Goal: Task Accomplishment & Management: Manage account settings

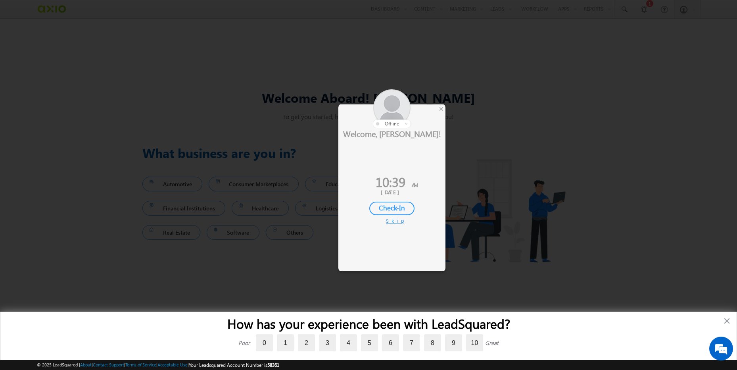
click at [394, 222] on div "Skip" at bounding box center [392, 220] width 12 height 7
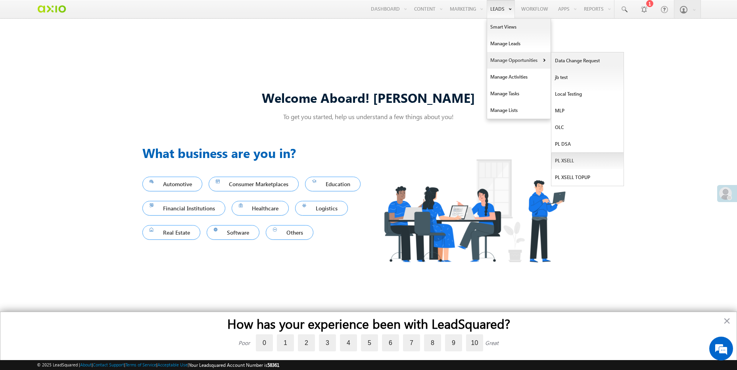
click at [598, 156] on link "PL XSELL" at bounding box center [587, 160] width 73 height 17
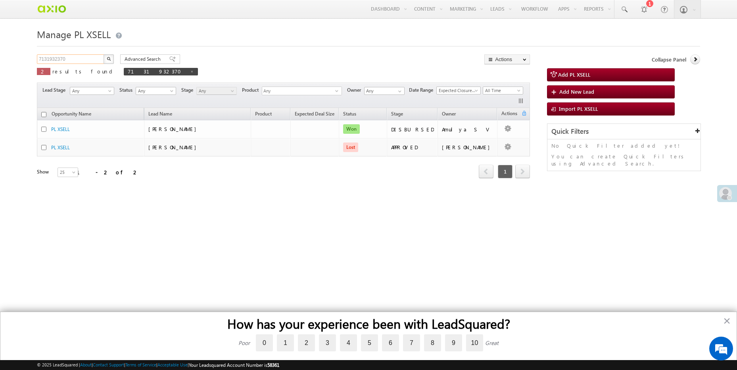
click at [82, 59] on input "7131932370" at bounding box center [71, 59] width 68 height 10
click at [104, 54] on button "button" at bounding box center [109, 59] width 10 height 10
type input "Search PL XSELL"
click at [124, 74] on span "7131932370" at bounding box center [161, 72] width 74 height 8
click at [190, 73] on span at bounding box center [192, 71] width 4 height 4
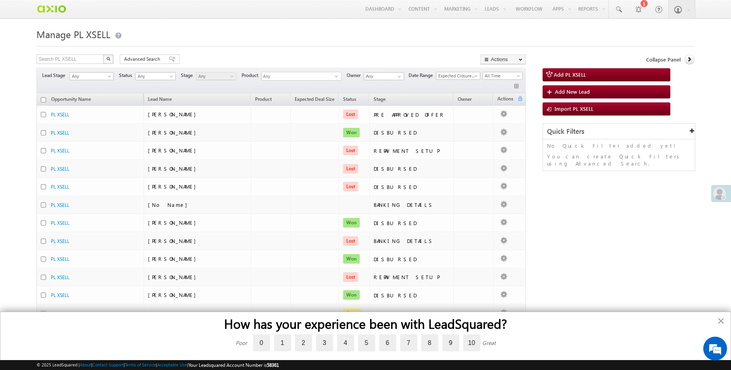
click at [221, 79] on span "Any" at bounding box center [215, 76] width 38 height 7
click at [159, 77] on span "Any" at bounding box center [155, 76] width 38 height 7
click at [171, 96] on link "Open" at bounding box center [156, 92] width 40 height 7
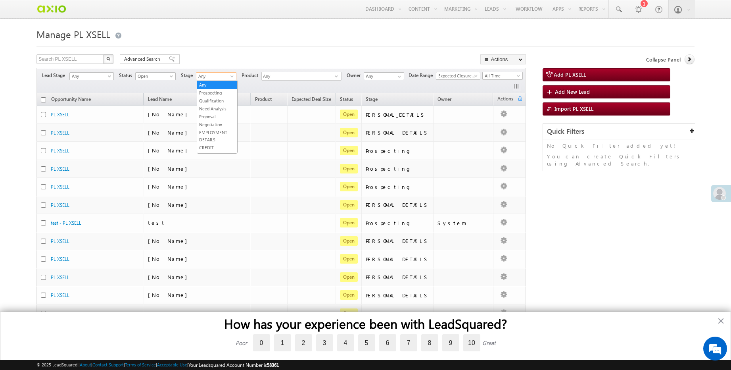
click at [207, 76] on span "Any" at bounding box center [215, 76] width 38 height 7
click at [211, 109] on link "Approved" at bounding box center [217, 111] width 40 height 7
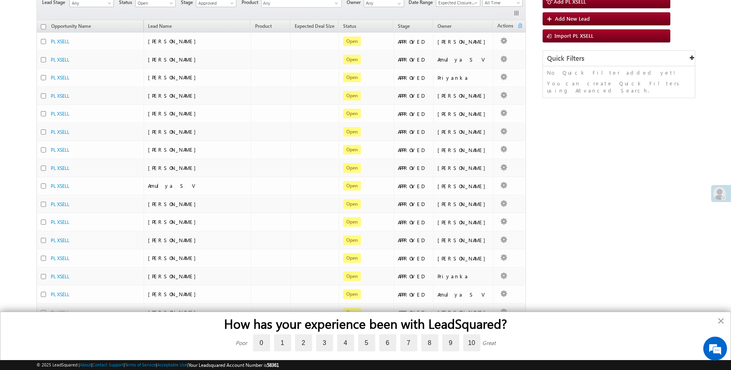
scroll to position [0, 0]
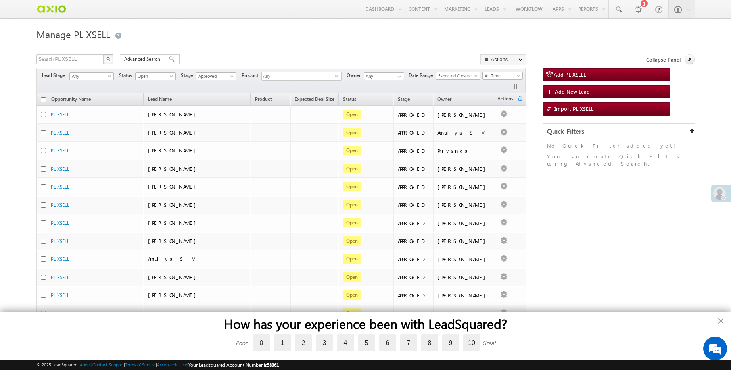
click at [436, 79] on span "Expected Closure Date" at bounding box center [456, 75] width 41 height 7
click at [613, 254] on div "Search PL XSELL X 29 results found Advanced Search Advanced search results Acti…" at bounding box center [365, 327] width 658 height 546
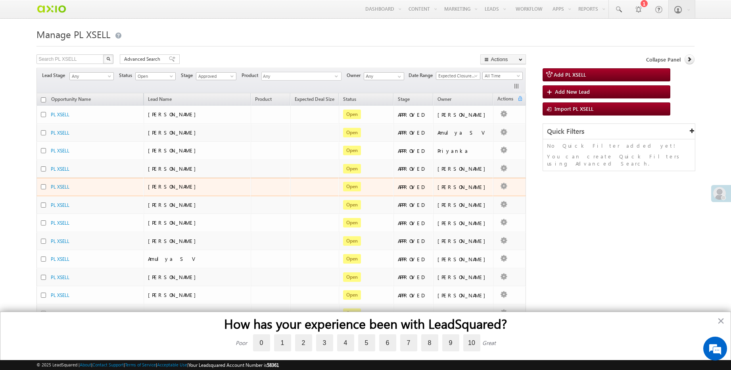
click at [163, 187] on span "[PERSON_NAME]" at bounding box center [174, 186] width 52 height 7
click at [68, 186] on link "PL XSELL" at bounding box center [60, 187] width 19 height 6
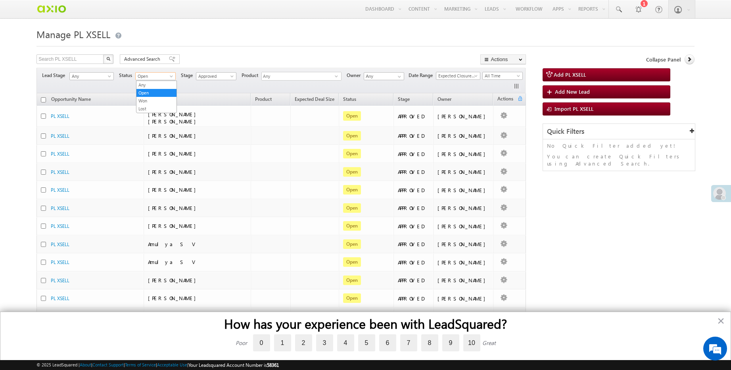
click at [167, 75] on span "Open" at bounding box center [155, 76] width 38 height 7
click at [146, 107] on link "Lost" at bounding box center [156, 108] width 40 height 7
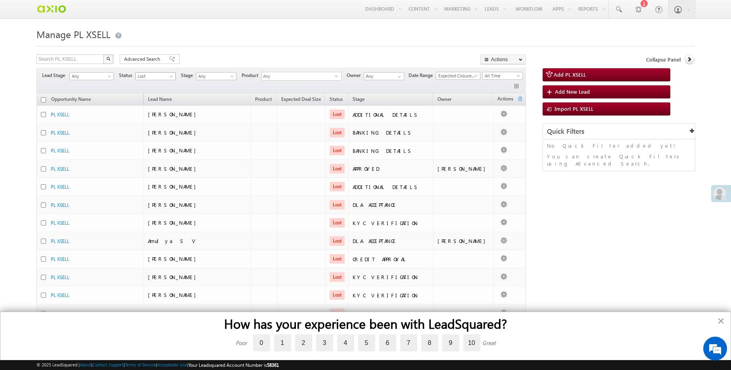
click at [172, 76] on span at bounding box center [172, 78] width 6 height 6
click at [160, 98] on link "Won" at bounding box center [156, 100] width 40 height 7
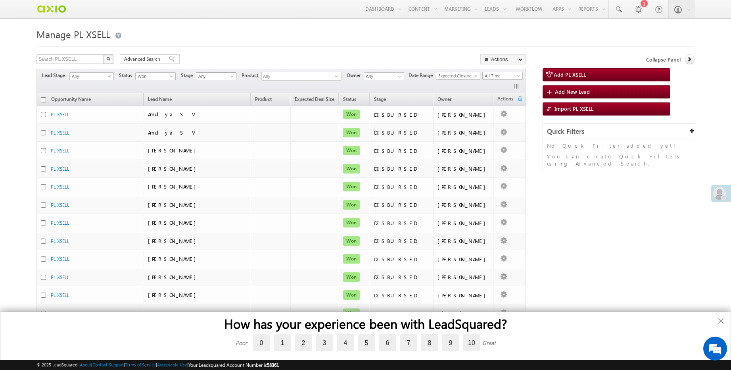
click at [213, 77] on span "Any" at bounding box center [215, 76] width 38 height 7
click at [207, 116] on link "DISBURSED" at bounding box center [217, 118] width 40 height 7
click at [436, 79] on span "Expected Closure Date" at bounding box center [456, 75] width 41 height 7
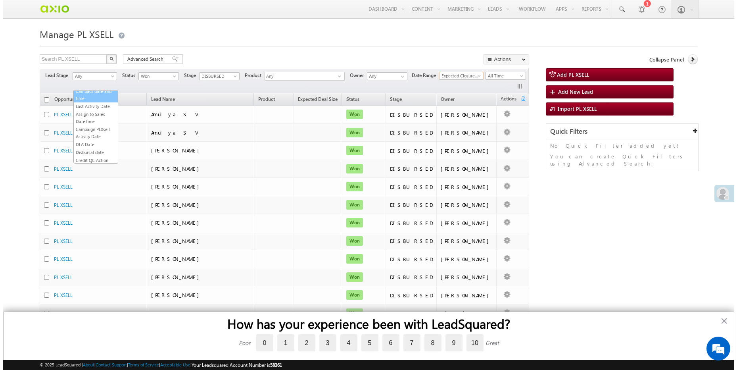
scroll to position [73, 0]
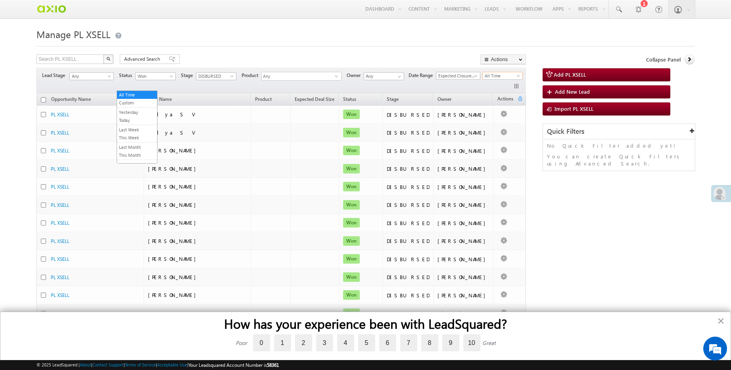
click at [483, 79] on span "All Time" at bounding box center [502, 75] width 38 height 7
click at [136, 156] on link "This Month" at bounding box center [137, 155] width 40 height 7
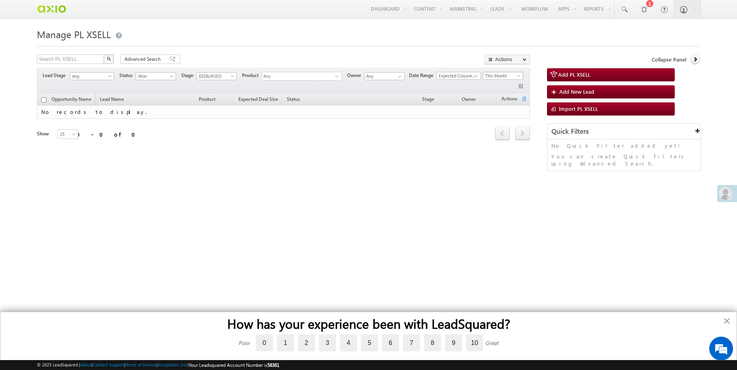
click at [518, 76] on span "This Month" at bounding box center [502, 75] width 38 height 7
click at [494, 140] on link "Last Month" at bounding box center [506, 136] width 40 height 7
click at [154, 79] on span "Won" at bounding box center [155, 76] width 38 height 7
click at [156, 86] on link "Any" at bounding box center [157, 84] width 40 height 7
drag, startPoint x: 221, startPoint y: 78, endPoint x: 158, endPoint y: 77, distance: 63.1
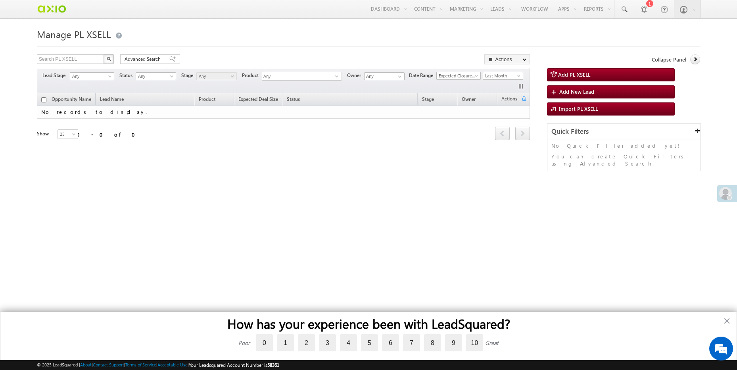
click at [219, 78] on span "Any" at bounding box center [216, 76] width 38 height 7
click at [151, 77] on span "Any" at bounding box center [155, 76] width 38 height 7
click at [148, 92] on link "Open" at bounding box center [157, 92] width 40 height 7
click at [224, 77] on span "Any" at bounding box center [216, 76] width 38 height 7
